Goal: Information Seeking & Learning: Compare options

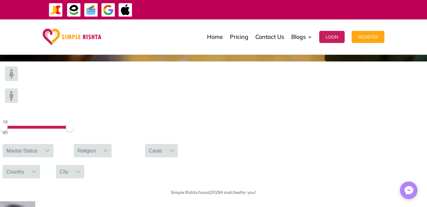
click at [18, 88] on img at bounding box center [11, 95] width 13 height 14
click at [10, 123] on span at bounding box center [6, 127] width 8 height 8
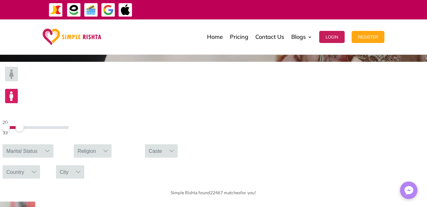
drag, startPoint x: 103, startPoint y: 82, endPoint x: 82, endPoint y: 84, distance: 20.8
click at [24, 123] on span at bounding box center [20, 127] width 8 height 8
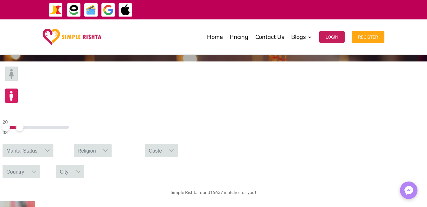
click at [50, 148] on icon at bounding box center [47, 150] width 5 height 5
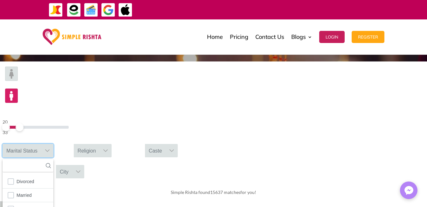
scroll to position [7, 1]
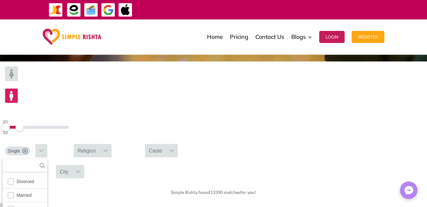
click at [108, 148] on icon at bounding box center [105, 150] width 5 height 5
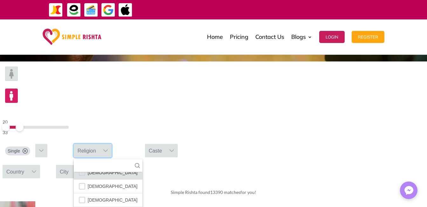
scroll to position [37, 0]
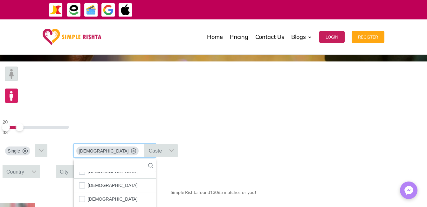
click at [37, 169] on icon at bounding box center [33, 171] width 5 height 5
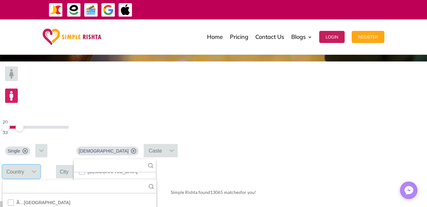
scroll to position [7, 1]
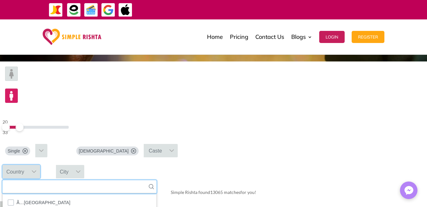
click at [156, 180] on input "text" at bounding box center [80, 186] width 154 height 13
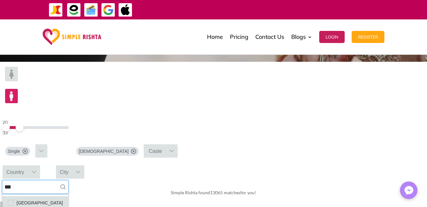
type input "***"
click at [63, 198] on span "[GEOGRAPHIC_DATA]" at bounding box center [40, 202] width 46 height 8
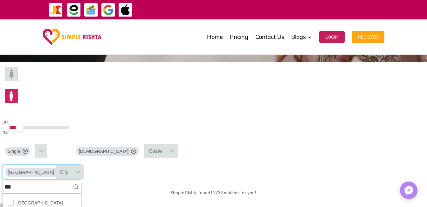
click at [84, 165] on div at bounding box center [78, 171] width 12 height 13
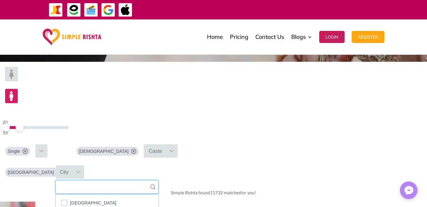
click at [158, 180] on input "text" at bounding box center [107, 186] width 102 height 13
type input "***"
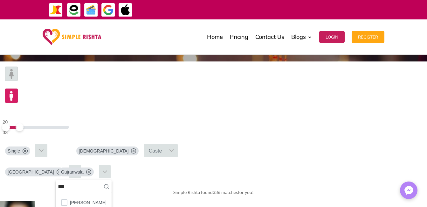
click at [304, 183] on div "Simple Rishta found 336 matches for you!" at bounding box center [213, 192] width 427 height 18
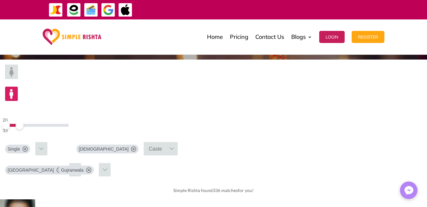
scroll to position [194, 0]
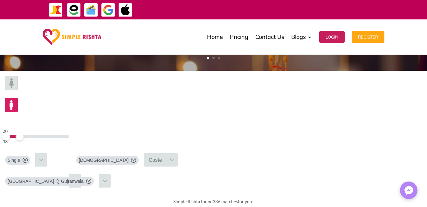
click at [24, 132] on span at bounding box center [20, 136] width 8 height 8
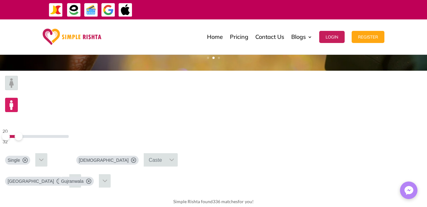
drag, startPoint x: 87, startPoint y: 94, endPoint x: 82, endPoint y: 94, distance: 5.1
click at [23, 132] on span at bounding box center [19, 136] width 8 height 8
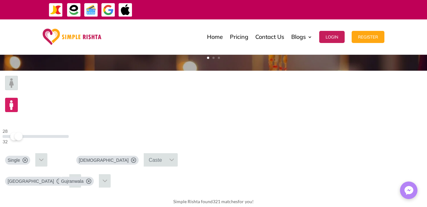
drag, startPoint x: 76, startPoint y: 92, endPoint x: 80, endPoint y: 93, distance: 4.6
click at [69, 135] on div at bounding box center [36, 136] width 66 height 3
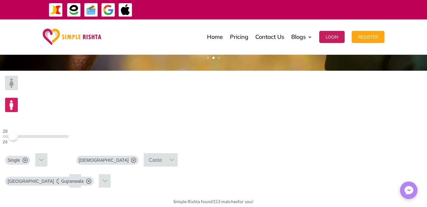
click at [16, 132] on span at bounding box center [12, 136] width 8 height 8
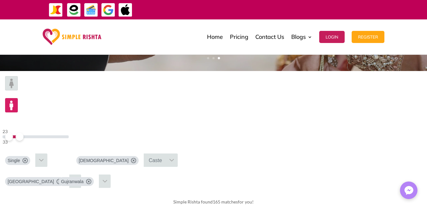
click at [24, 133] on span at bounding box center [20, 137] width 8 height 8
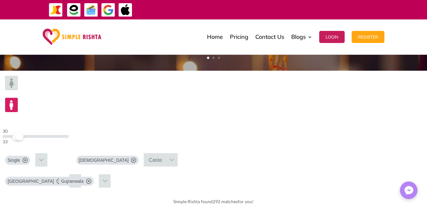
drag, startPoint x: 77, startPoint y: 94, endPoint x: 81, endPoint y: 94, distance: 4.1
click at [69, 135] on div at bounding box center [36, 136] width 66 height 3
click at [28, 157] on icon at bounding box center [25, 159] width 5 height 5
click at [136, 157] on icon at bounding box center [133, 159] width 5 height 5
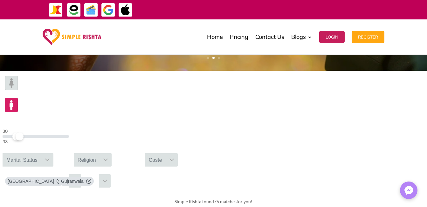
click at [24, 132] on span at bounding box center [20, 136] width 8 height 8
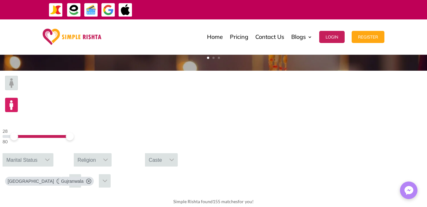
drag, startPoint x: 82, startPoint y: 94, endPoint x: 99, endPoint y: 101, distance: 18.3
click at [125, 100] on div "28 80 Marital Status Religion Caste [GEOGRAPHIC_DATA] [GEOGRAPHIC_DATA]" at bounding box center [213, 132] width 427 height 122
drag, startPoint x: 79, startPoint y: 94, endPoint x: 96, endPoint y: 115, distance: 27.1
click at [49, 94] on div "18 80 Marital Status Religion Caste [GEOGRAPHIC_DATA] [GEOGRAPHIC_DATA]" at bounding box center [213, 132] width 427 height 122
click at [81, 174] on div at bounding box center [75, 180] width 12 height 13
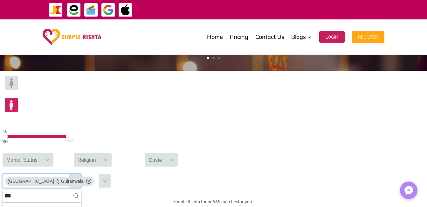
click at [62, 178] on icon at bounding box center [59, 180] width 5 height 5
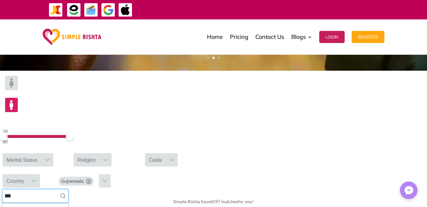
click at [68, 189] on input "***" at bounding box center [36, 195] width 66 height 13
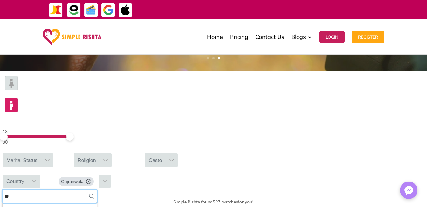
type input "*"
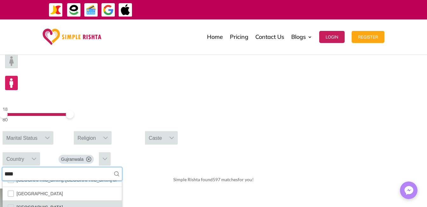
scroll to position [226, 0]
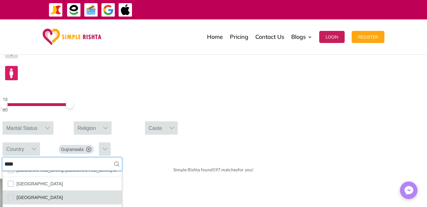
type input "****"
click at [63, 193] on span "[GEOGRAPHIC_DATA]" at bounding box center [40, 197] width 46 height 8
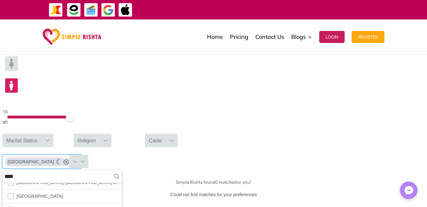
scroll to position [216, 0]
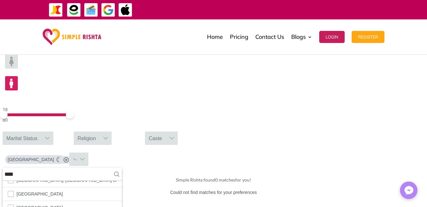
click at [69, 157] on icon at bounding box center [66, 159] width 5 height 5
click at [78, 157] on icon at bounding box center [75, 159] width 5 height 5
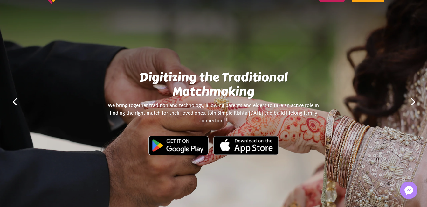
scroll to position [127, 0]
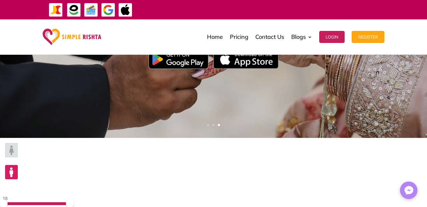
click at [18, 157] on img at bounding box center [11, 150] width 13 height 14
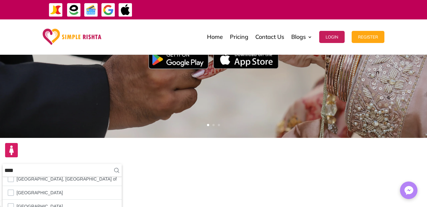
scroll to position [3, 0]
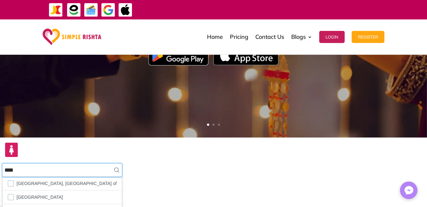
drag, startPoint x: 327, startPoint y: 83, endPoint x: 304, endPoint y: 84, distance: 22.3
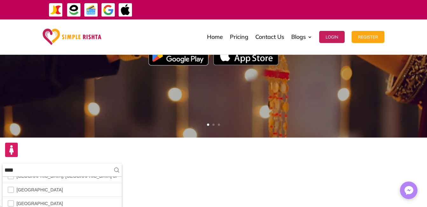
scroll to position [0, 0]
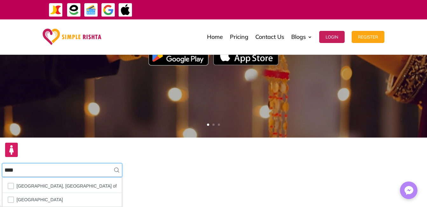
click at [122, 163] on input "****" at bounding box center [62, 169] width 119 height 13
type input "*"
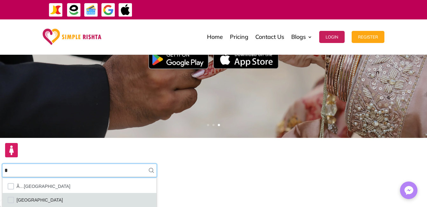
type input "*"
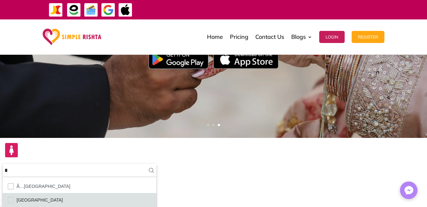
click at [63, 196] on span "[GEOGRAPHIC_DATA]" at bounding box center [40, 200] width 46 height 8
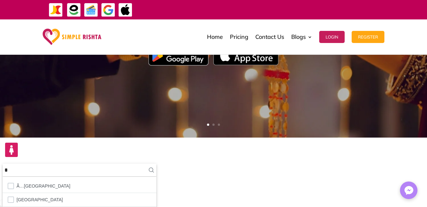
scroll to position [3, 0]
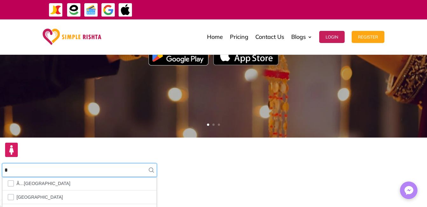
drag, startPoint x: 317, startPoint y: 83, endPoint x: 306, endPoint y: 83, distance: 11.1
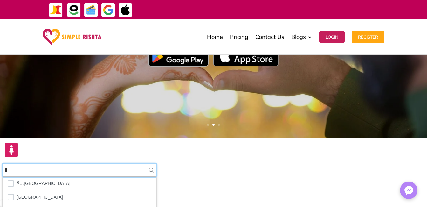
click at [156, 163] on input "*" at bounding box center [80, 169] width 154 height 13
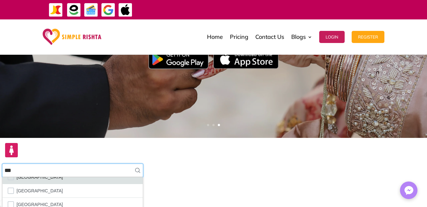
scroll to position [37, 0]
type input "***"
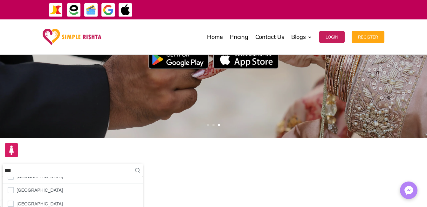
click at [347, 178] on div "18 80 Marital Status Religion Caste [GEOGRAPHIC_DATA] [GEOGRAPHIC_DATA] *** 7 r…" at bounding box center [213, 199] width 427 height 122
